Goal: Understand process/instructions: Learn how to perform a task or action

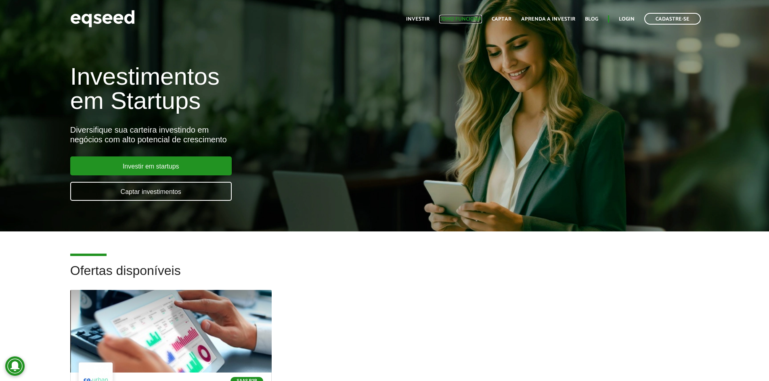
click at [467, 17] on link "Como funciona" at bounding box center [460, 19] width 43 height 5
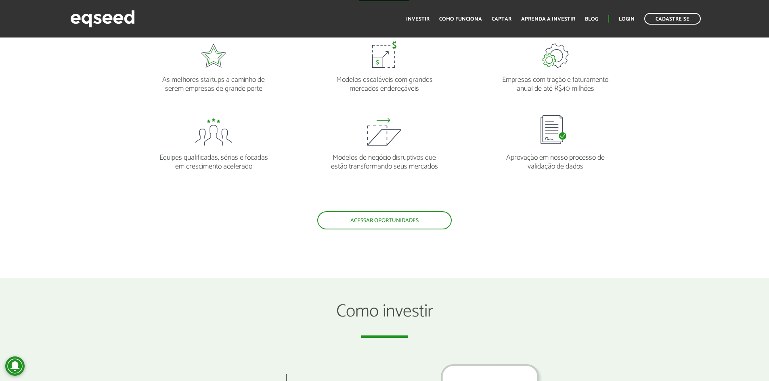
scroll to position [807, 0]
click at [380, 226] on link "Acessar oportunidades" at bounding box center [384, 220] width 134 height 18
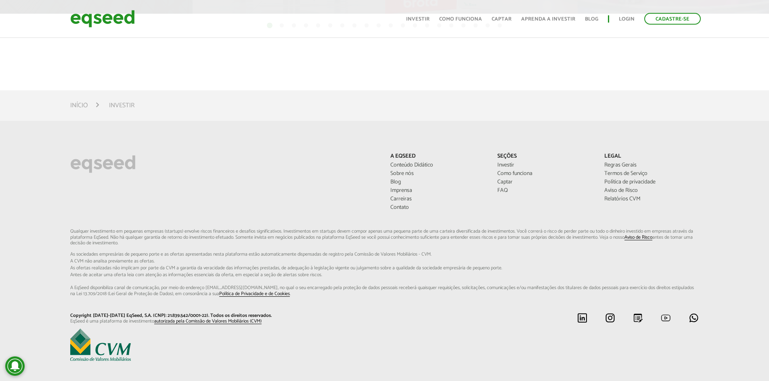
scroll to position [564, 0]
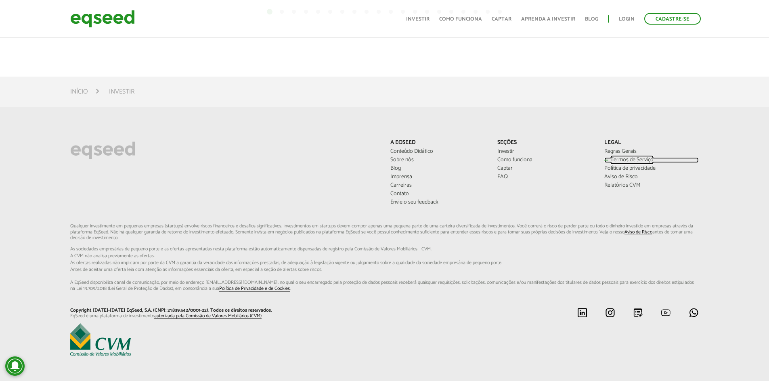
click at [626, 161] on link "Termos de Serviço" at bounding box center [651, 160] width 95 height 6
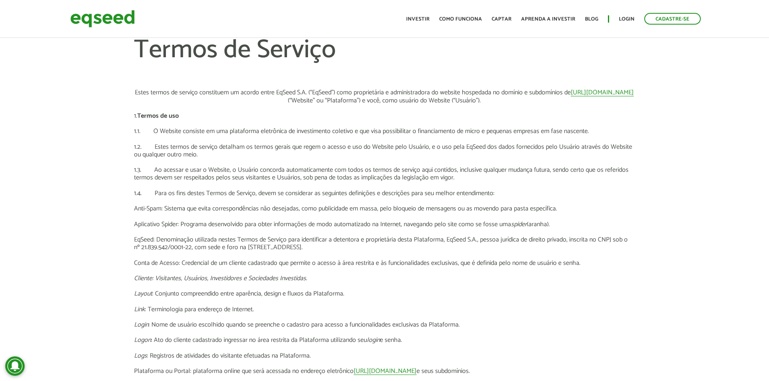
scroll to position [2263, 0]
